Goal: Transaction & Acquisition: Subscribe to service/newsletter

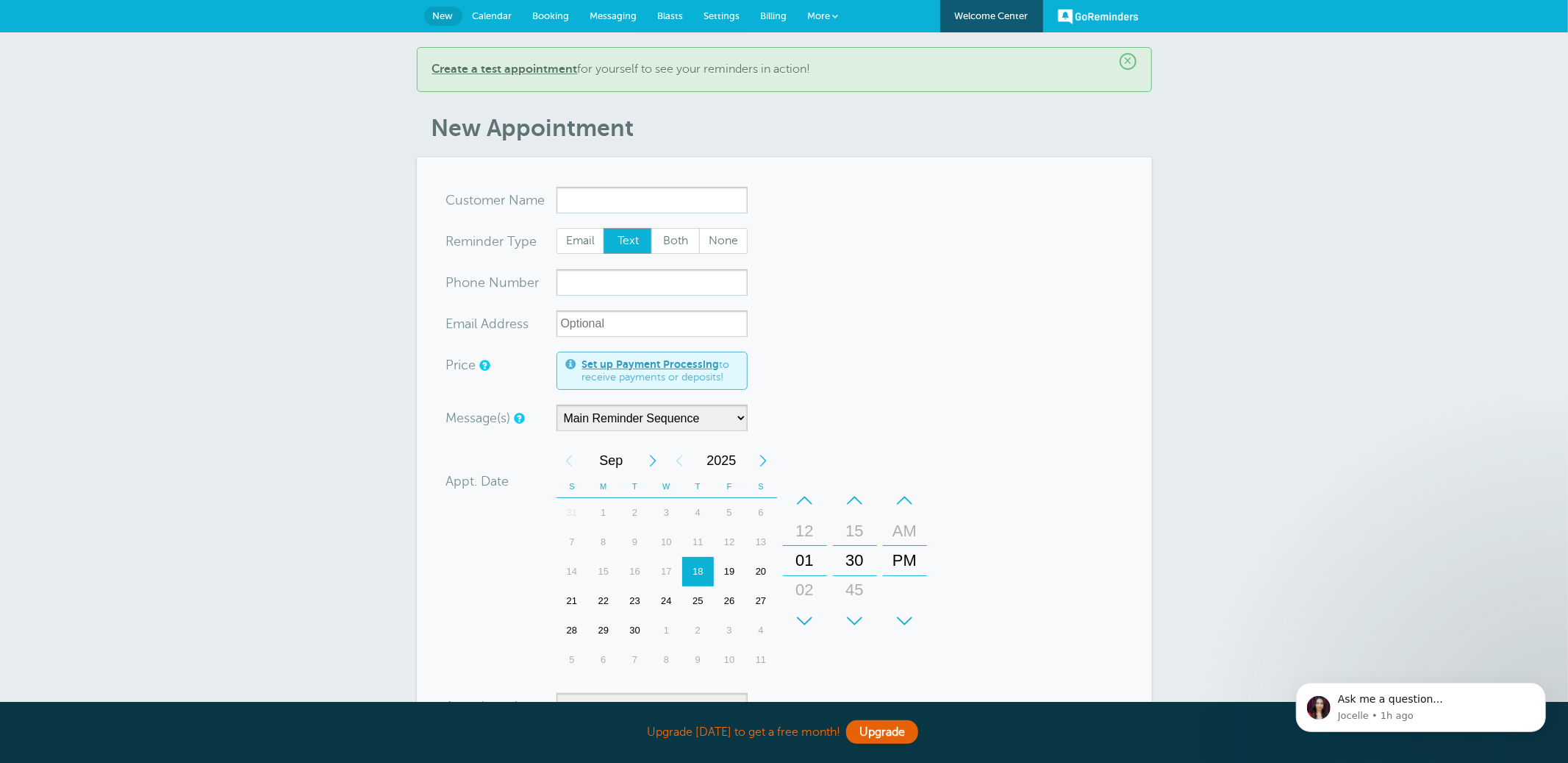
click at [721, 24] on link "Settings" at bounding box center [722, 16] width 56 height 32
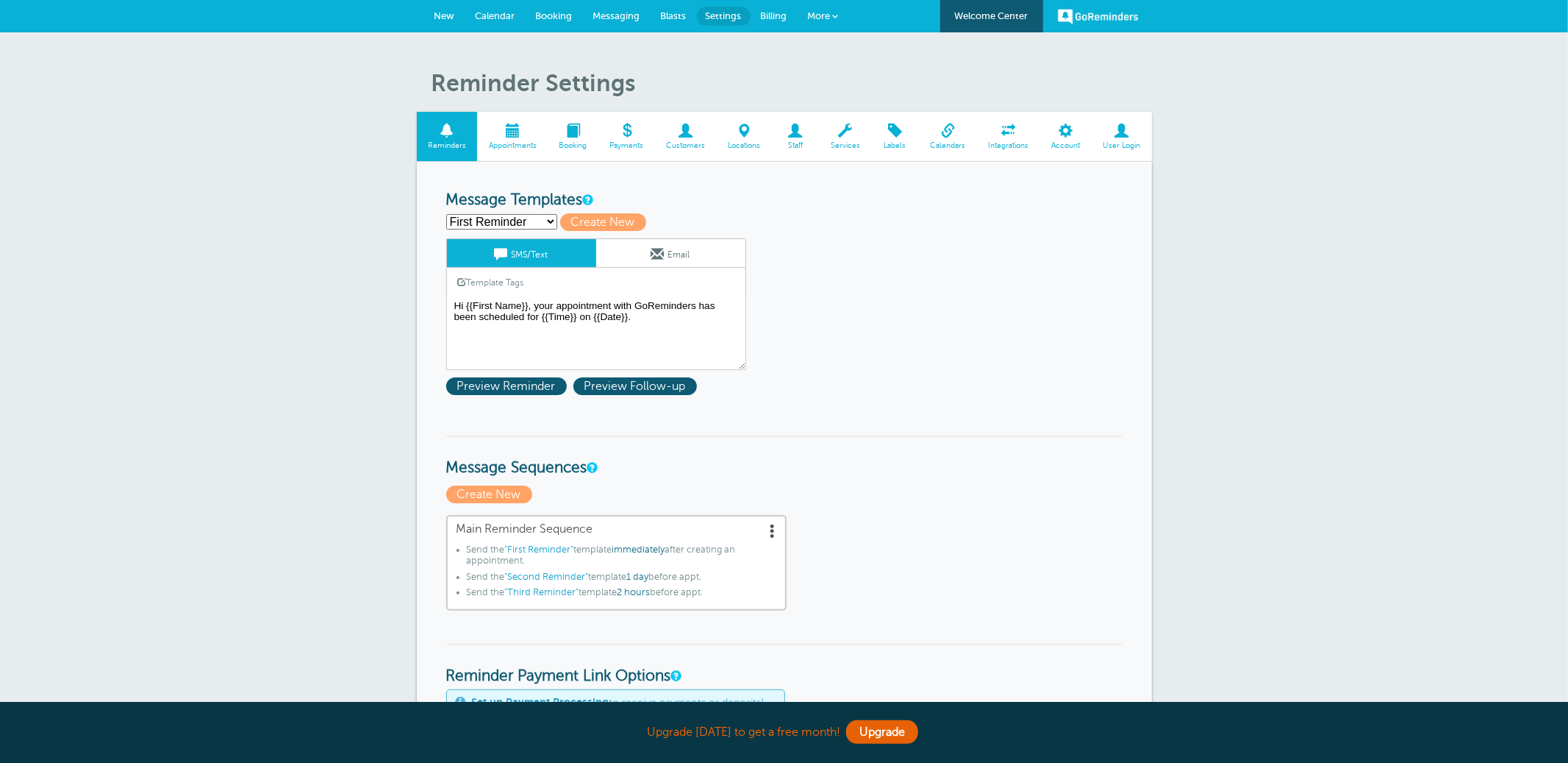
click at [1124, 139] on link "User Login" at bounding box center [1122, 136] width 61 height 49
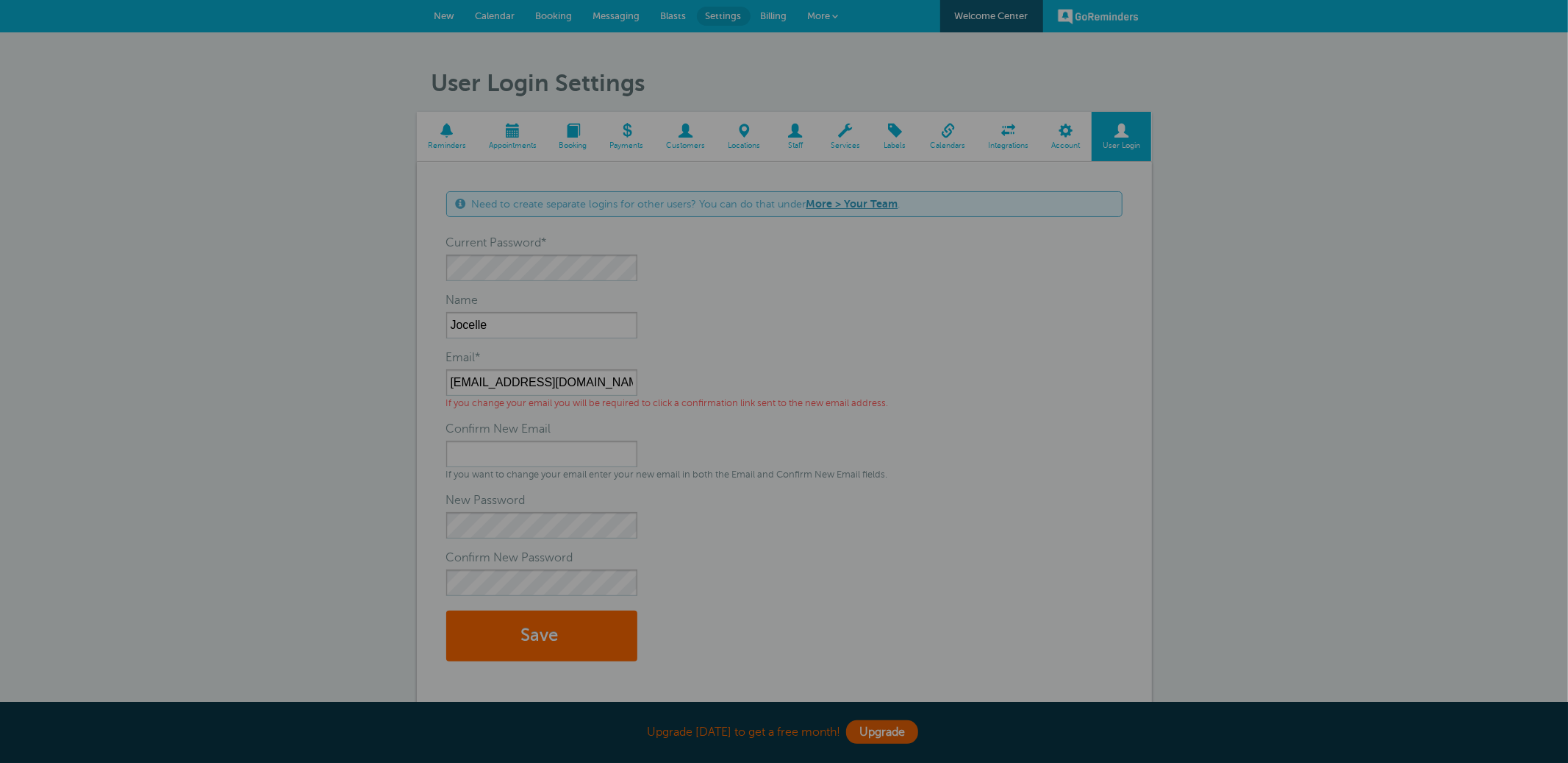
click at [557, 271] on div at bounding box center [784, 381] width 1568 height 763
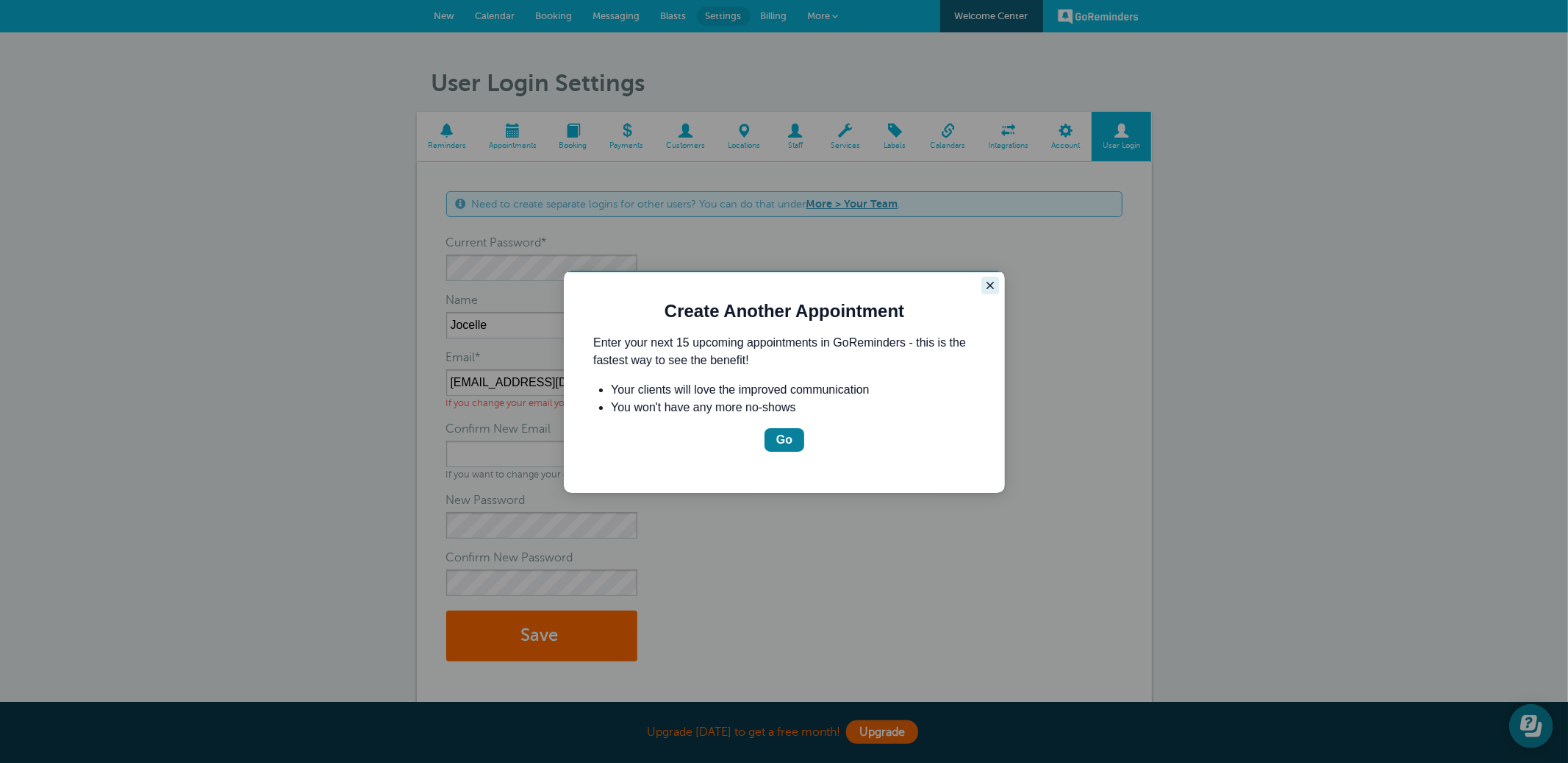
click at [985, 288] on icon "Close guide" at bounding box center [989, 284] width 12 height 12
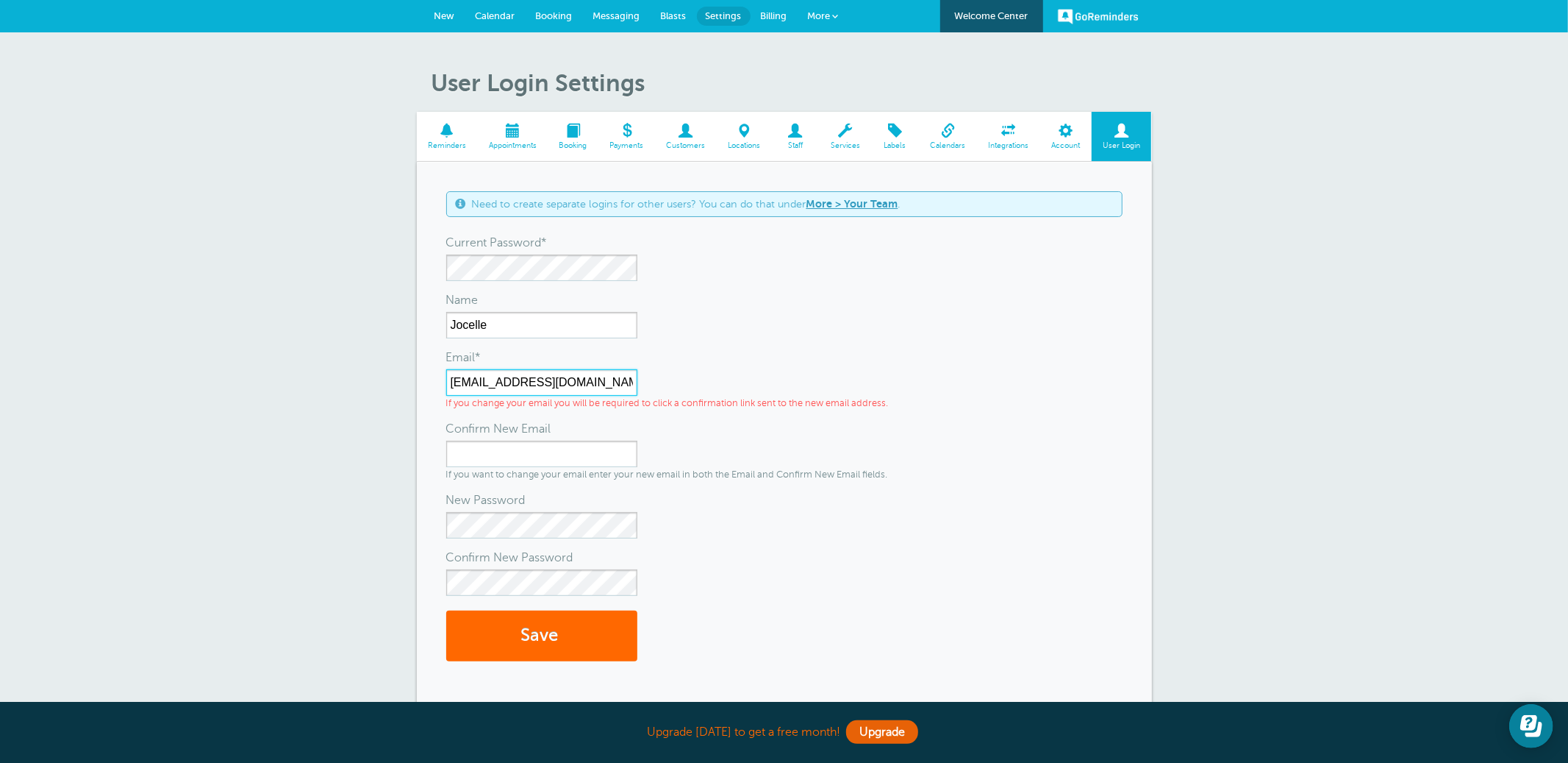
click at [575, 384] on input "[EMAIL_ADDRESS][DOMAIN_NAME]" at bounding box center [541, 382] width 191 height 27
click at [575, 384] on input "jocelle+20250918@goreminders.com" at bounding box center [541, 382] width 191 height 27
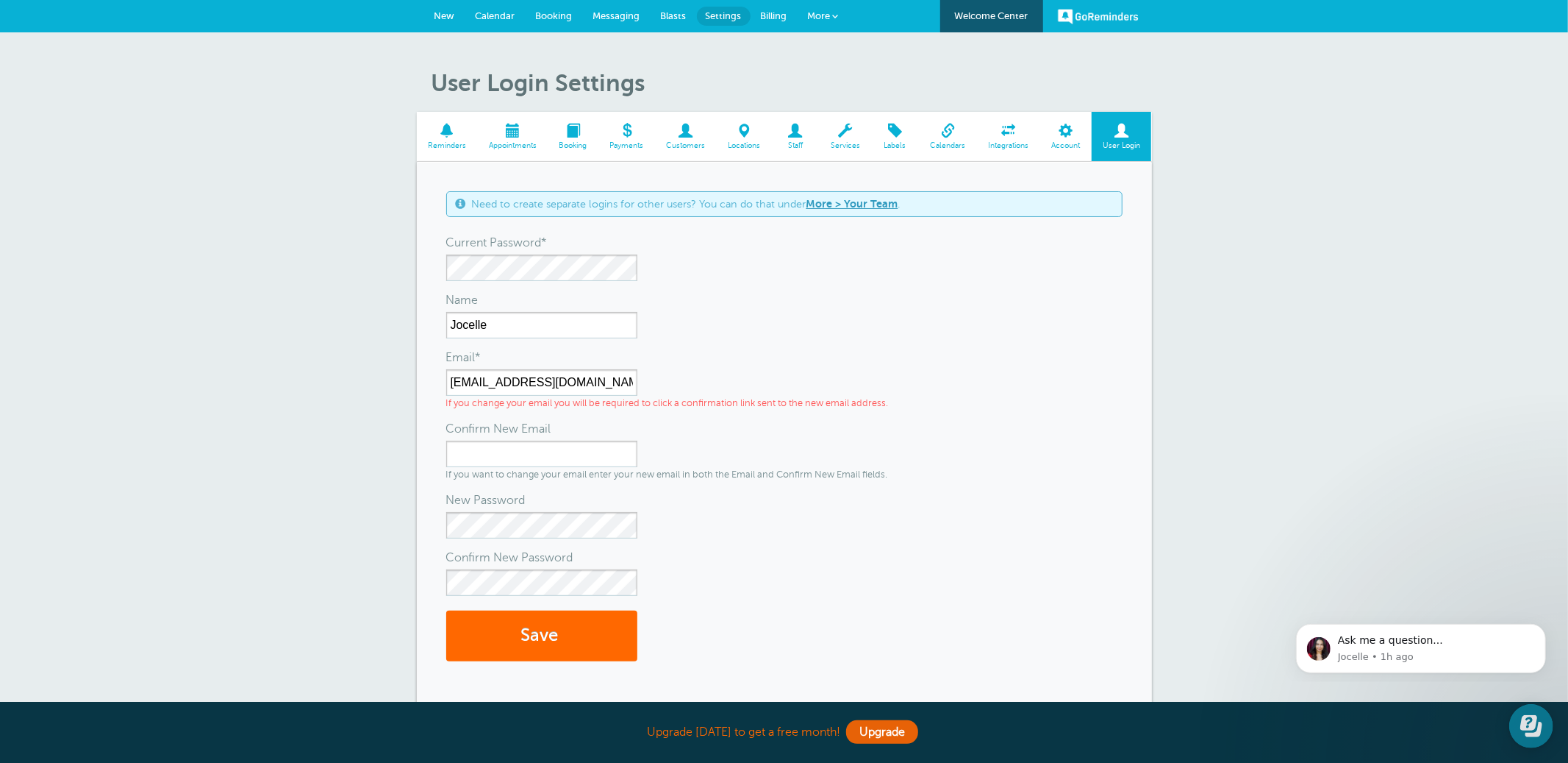
click at [783, 17] on span "Billing" at bounding box center [774, 16] width 27 height 11
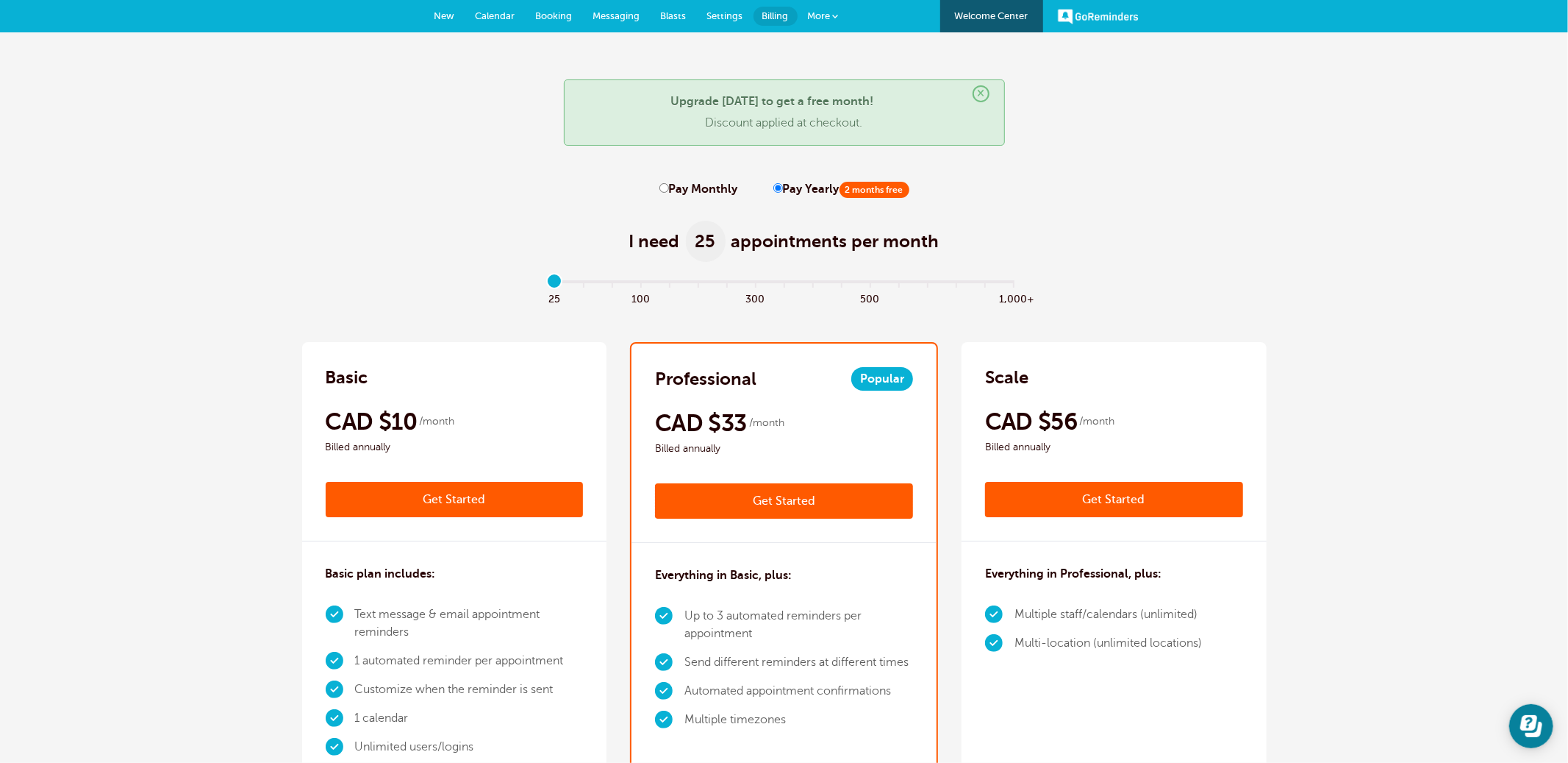
click at [801, 508] on link "Get Started" at bounding box center [784, 501] width 258 height 36
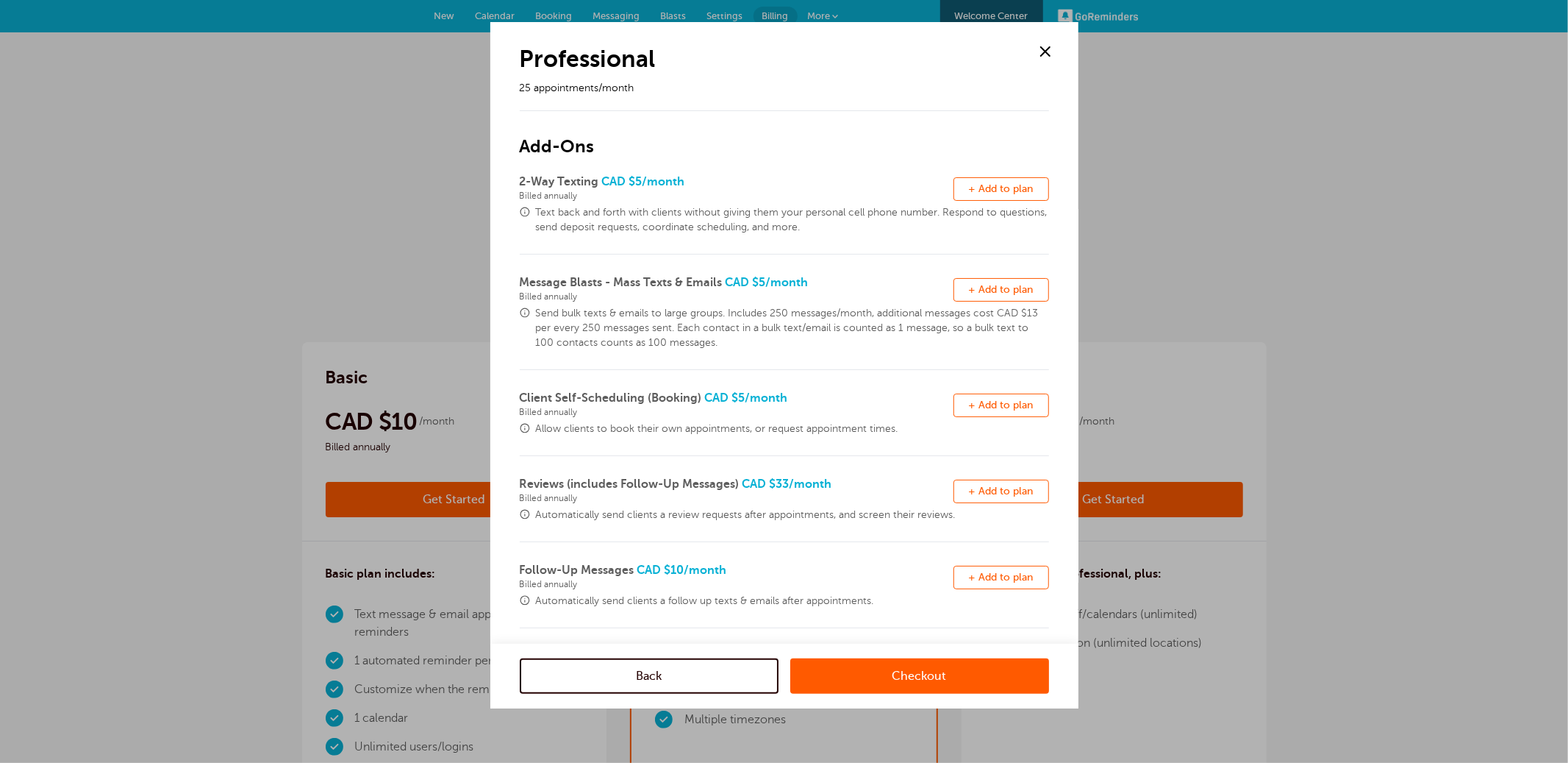
click at [941, 673] on link "Checkout" at bounding box center [919, 676] width 259 height 36
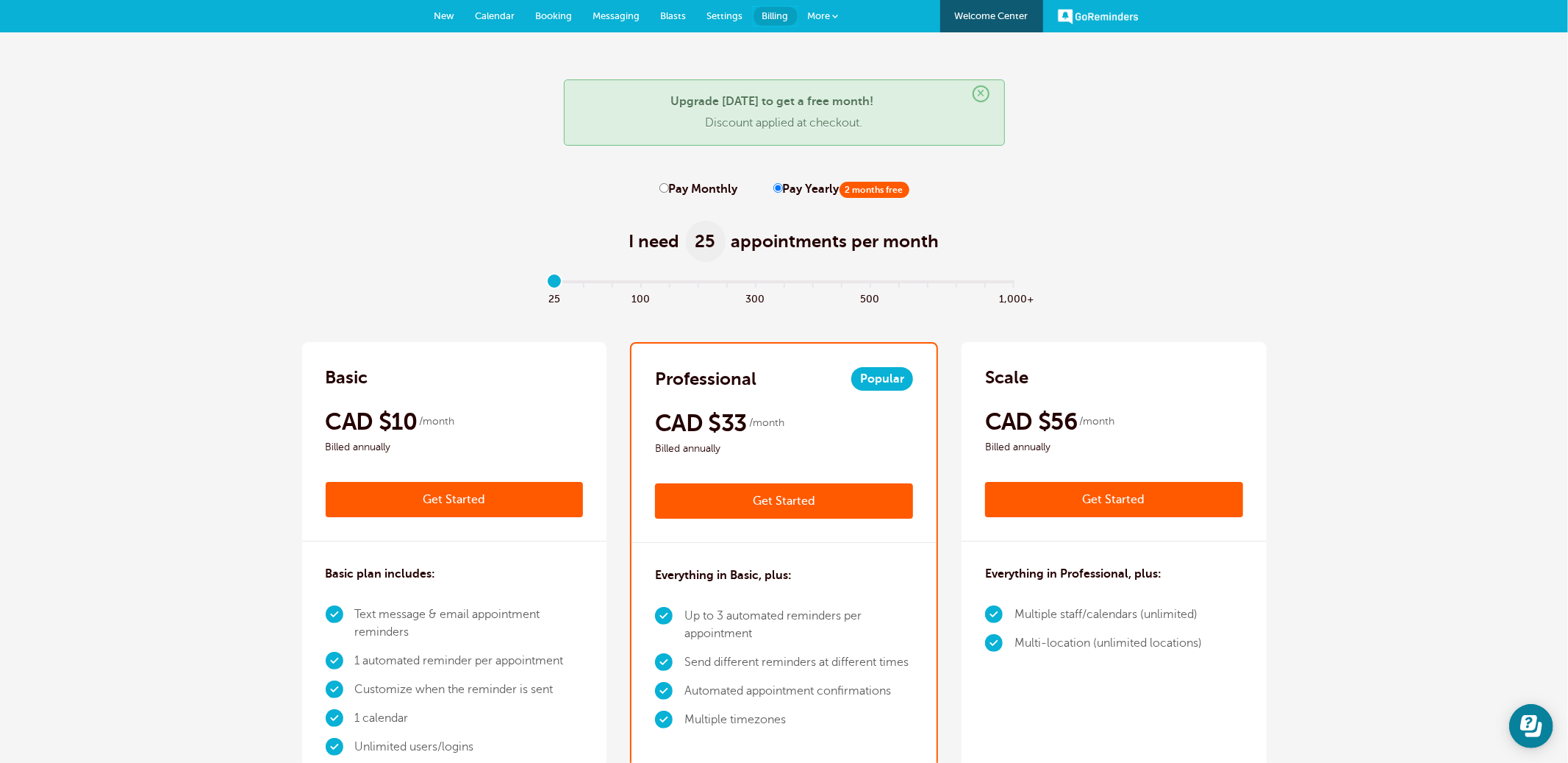
drag, startPoint x: 762, startPoint y: 12, endPoint x: 755, endPoint y: 119, distance: 107.2
click at [763, 12] on span "Billing" at bounding box center [776, 16] width 27 height 11
click at [817, 503] on link "Get Started" at bounding box center [784, 501] width 258 height 36
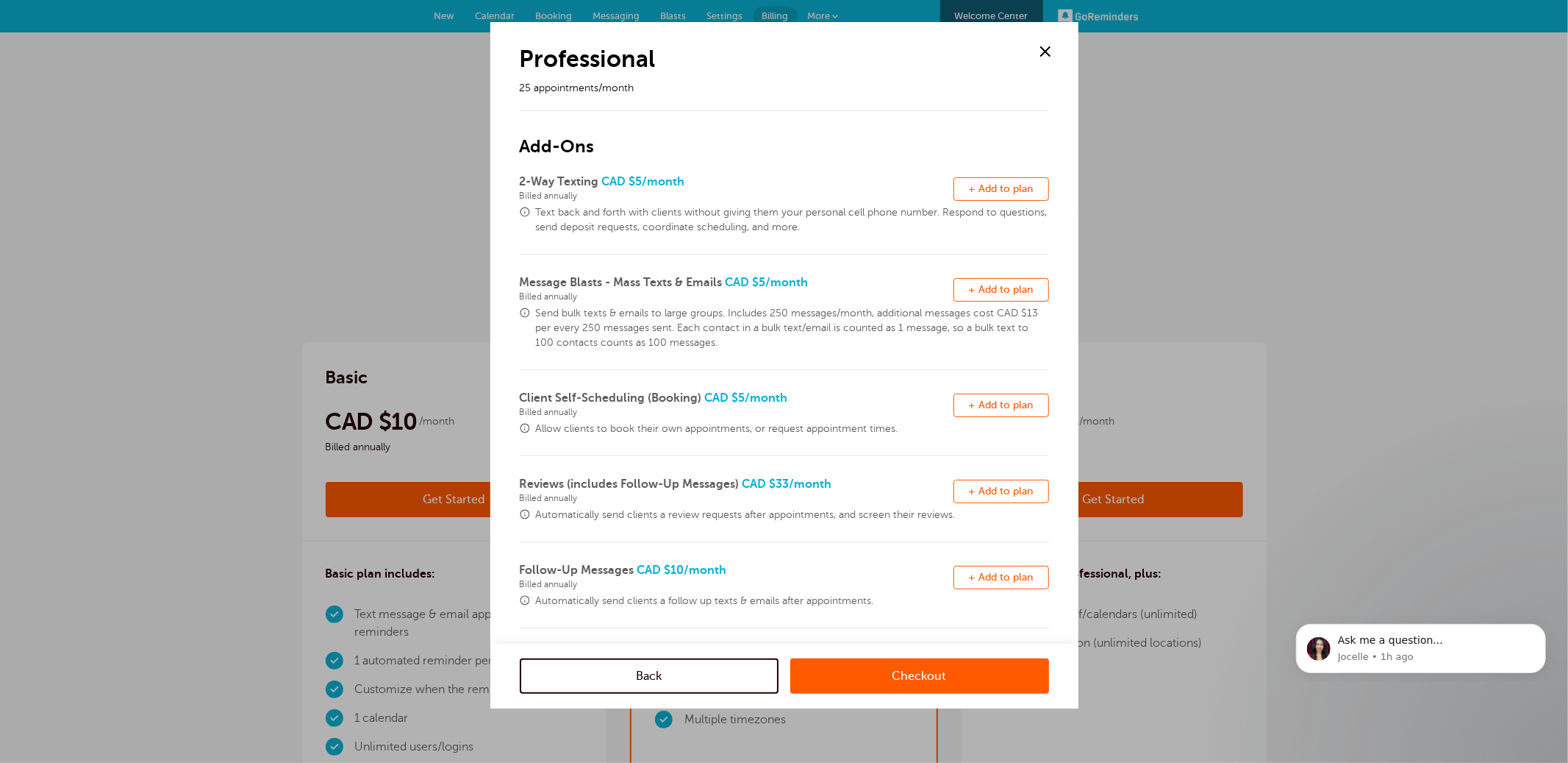
click at [930, 681] on link "Checkout" at bounding box center [919, 676] width 259 height 36
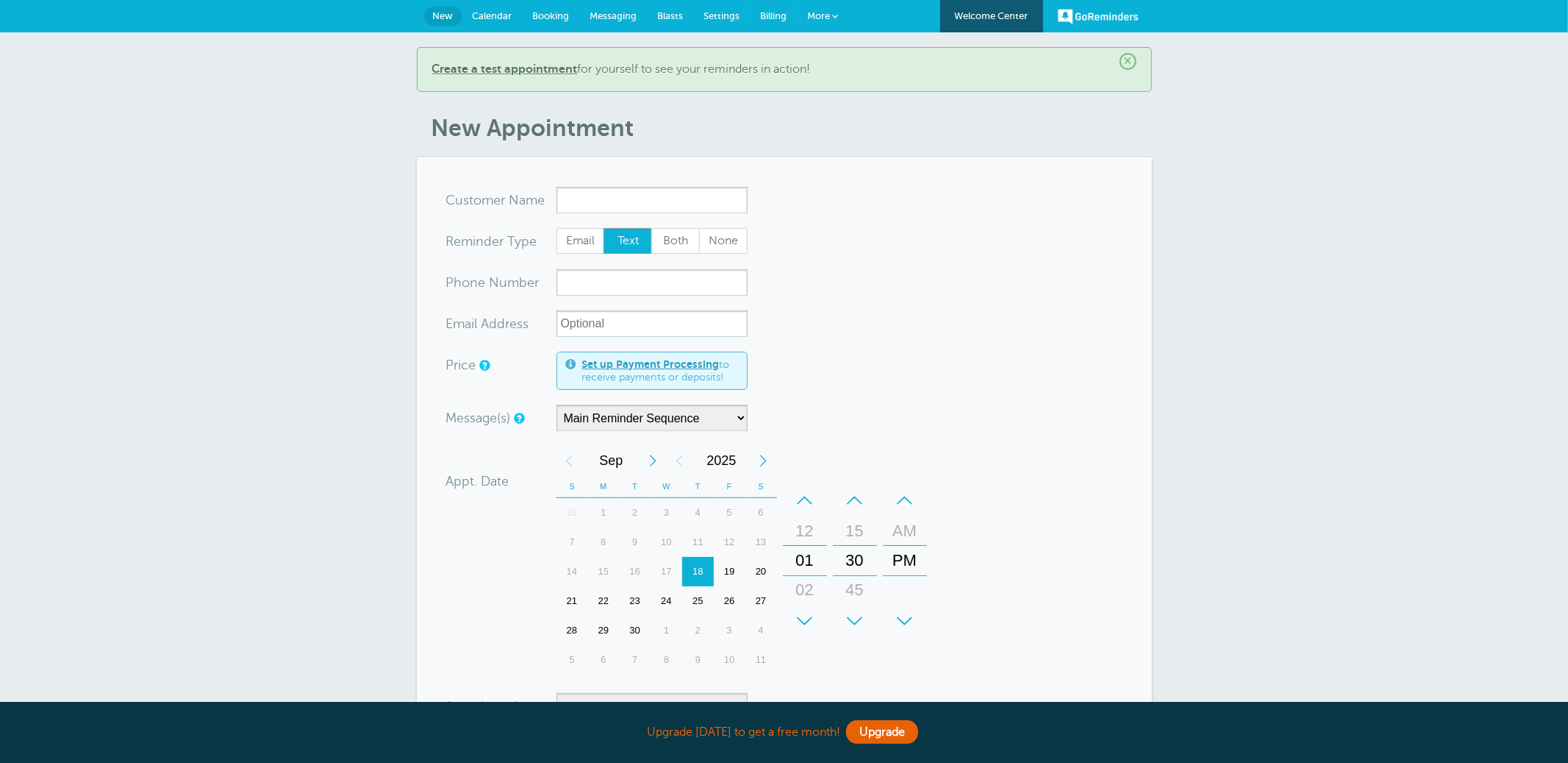
drag, startPoint x: 764, startPoint y: 17, endPoint x: 755, endPoint y: 38, distance: 22.8
click at [763, 17] on span "Billing" at bounding box center [774, 16] width 27 height 11
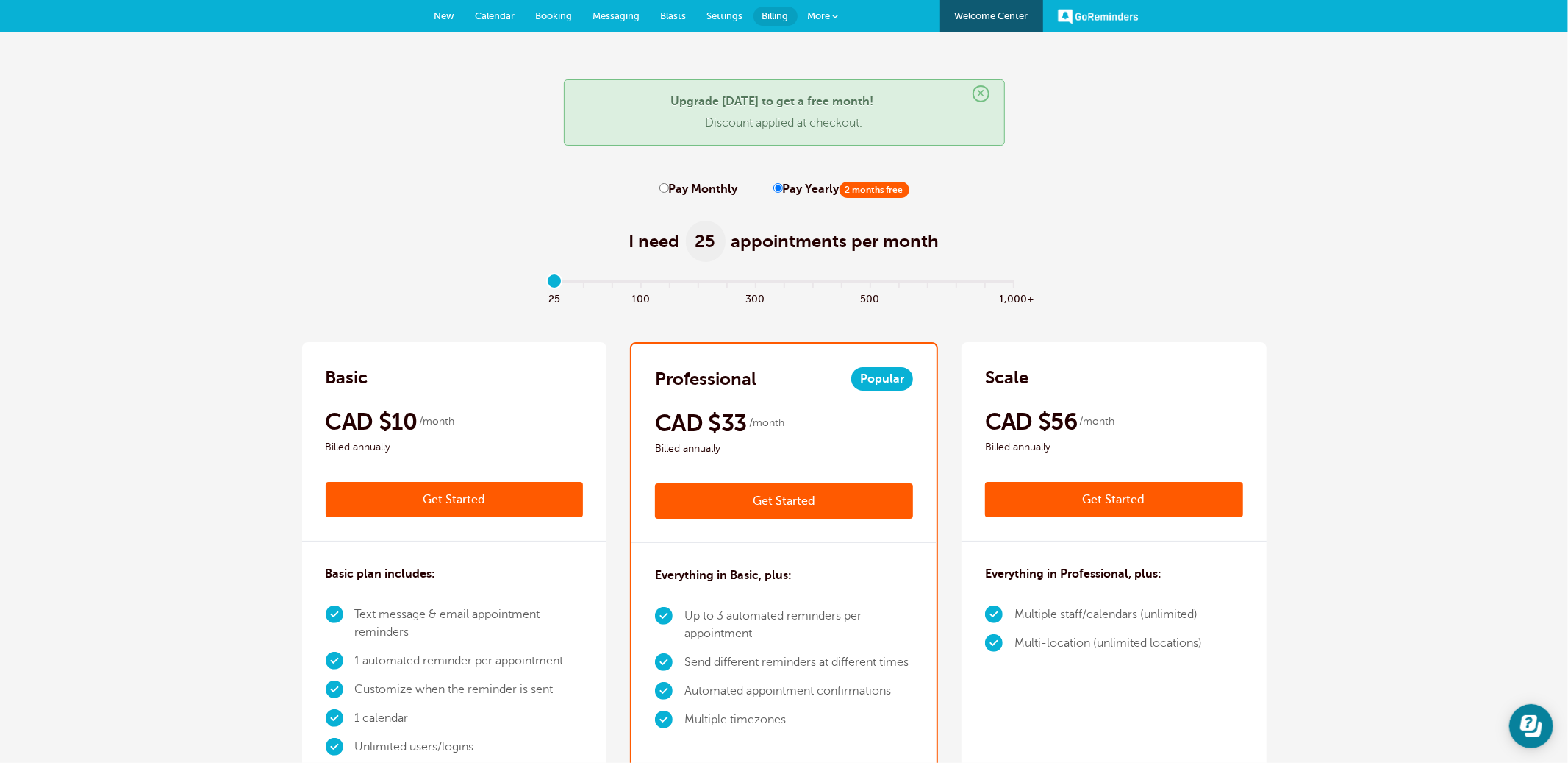
click at [813, 498] on link "Get Started" at bounding box center [784, 501] width 258 height 36
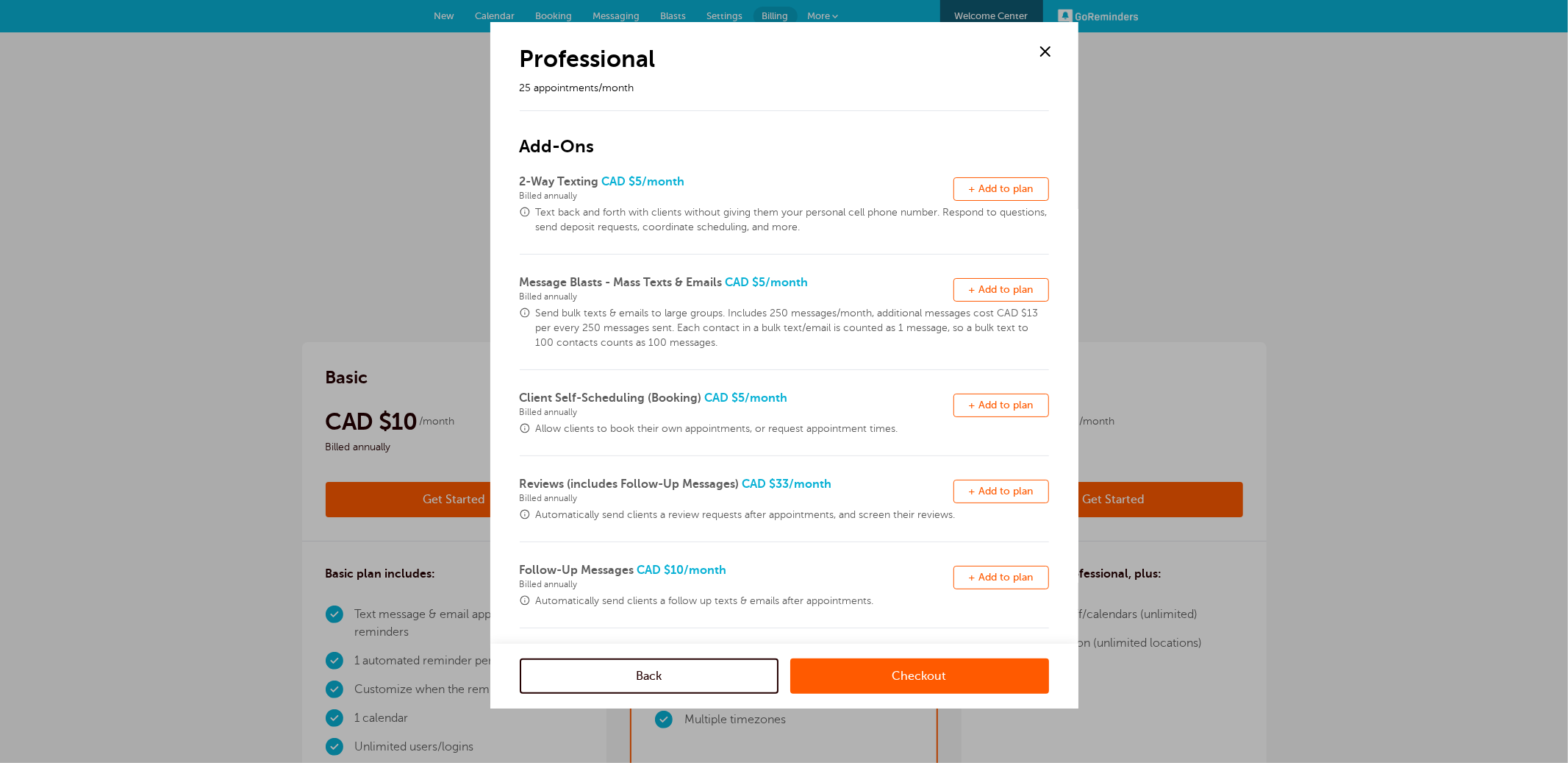
click at [1047, 54] on span at bounding box center [1045, 51] width 22 height 22
